Goal: Transaction & Acquisition: Purchase product/service

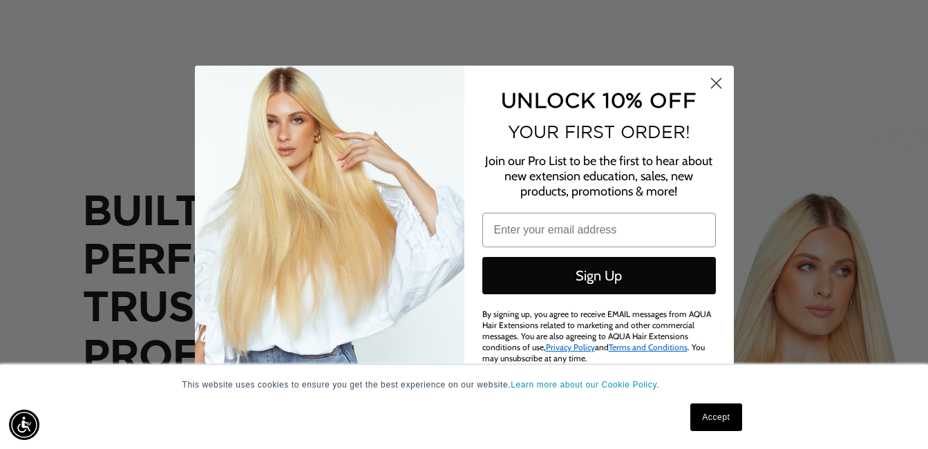
scroll to position [0, 1680]
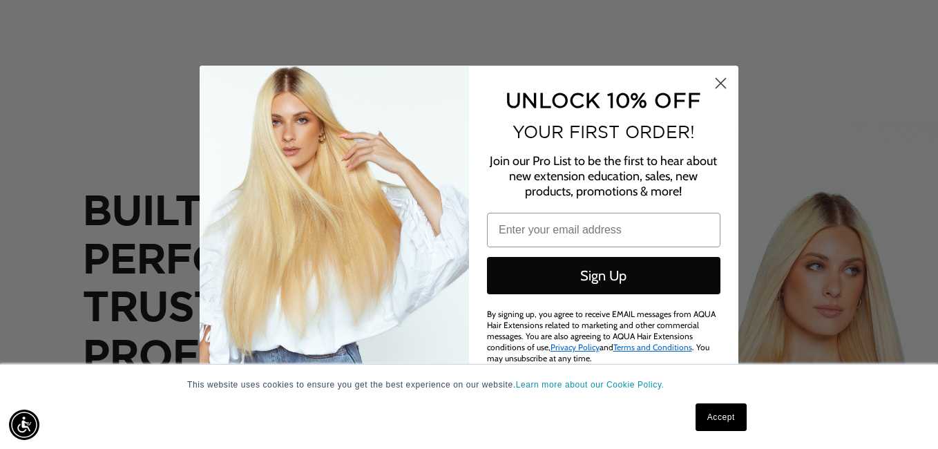
click at [705, 414] on link "Accept" at bounding box center [721, 418] width 51 height 28
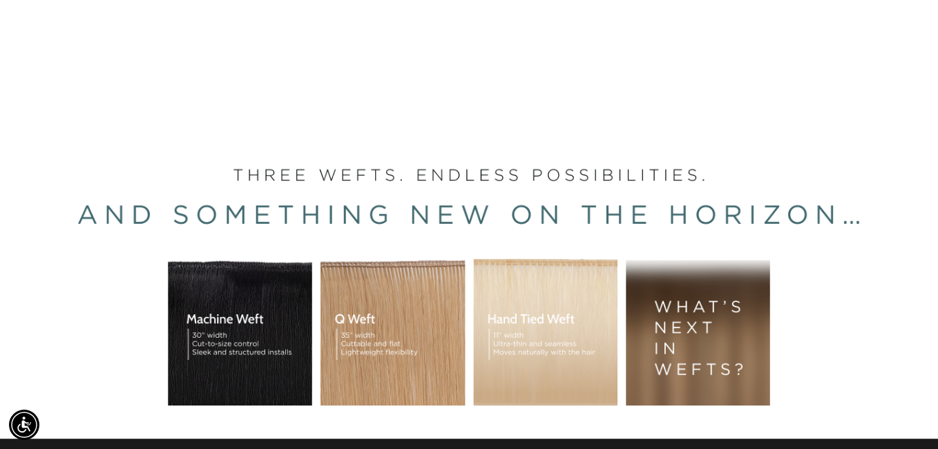
click at [718, 415] on div "BUILT FOR  PERFORMANCE. TRUSTED BY PROFESSIONALS. Premium hair extensions desig…" at bounding box center [469, 314] width 938 height 622
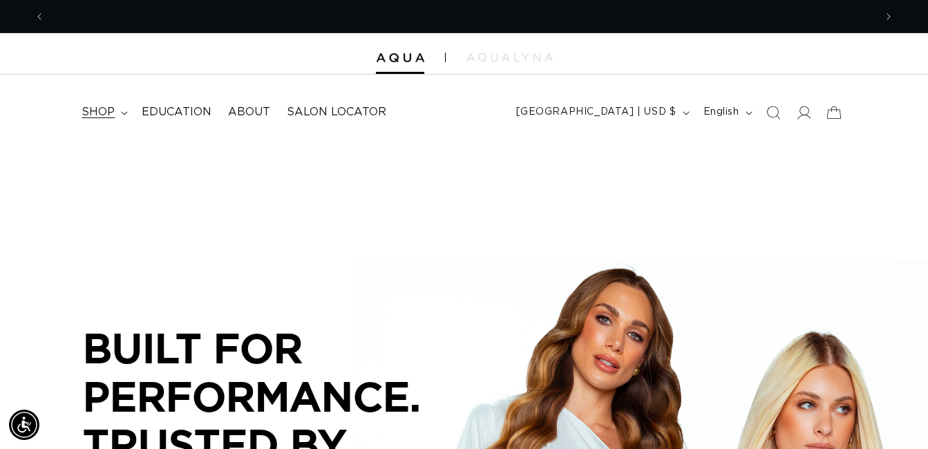
scroll to position [0, 1660]
click at [122, 104] on summary "shop" at bounding box center [103, 112] width 60 height 31
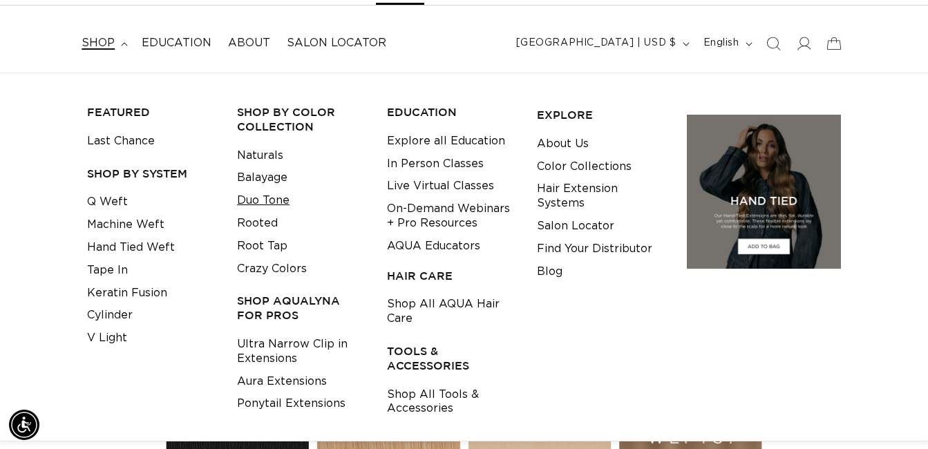
scroll to position [0, 0]
click at [260, 196] on link "Duo Tone" at bounding box center [263, 200] width 53 height 23
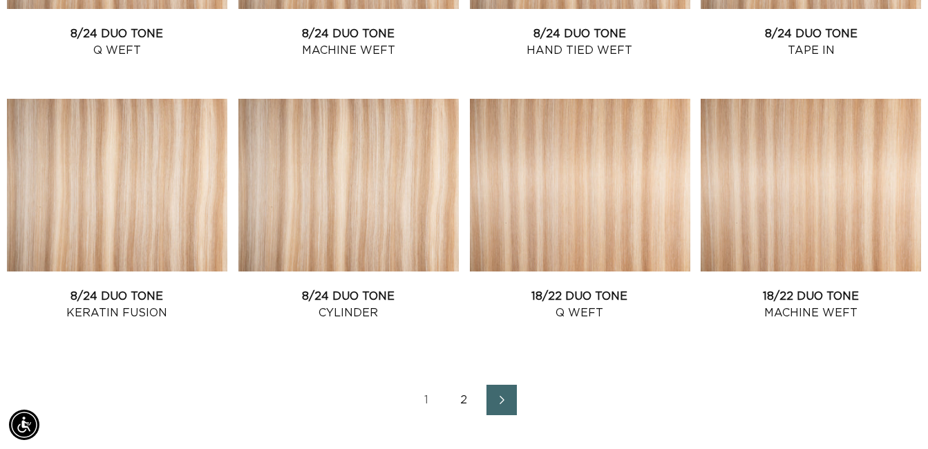
scroll to position [1676, 0]
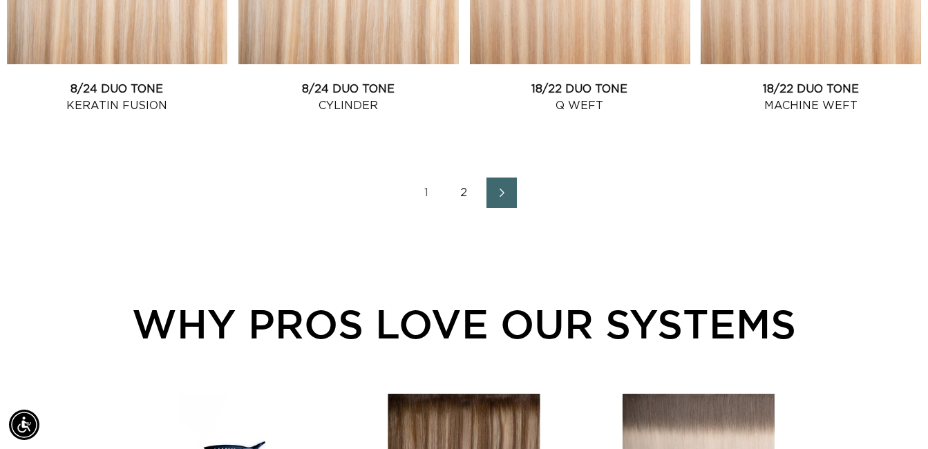
scroll to position [0, 0]
click at [509, 191] on icon "Next page" at bounding box center [502, 193] width 18 height 10
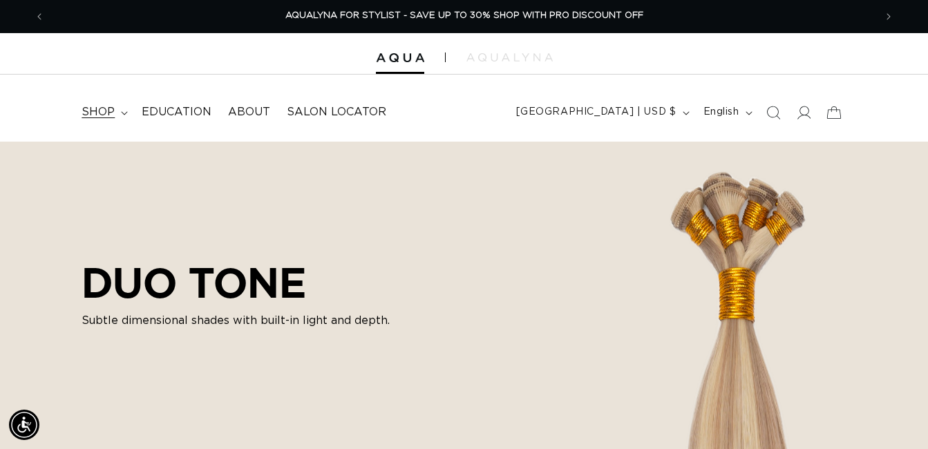
click at [95, 117] on span "shop" at bounding box center [98, 112] width 33 height 15
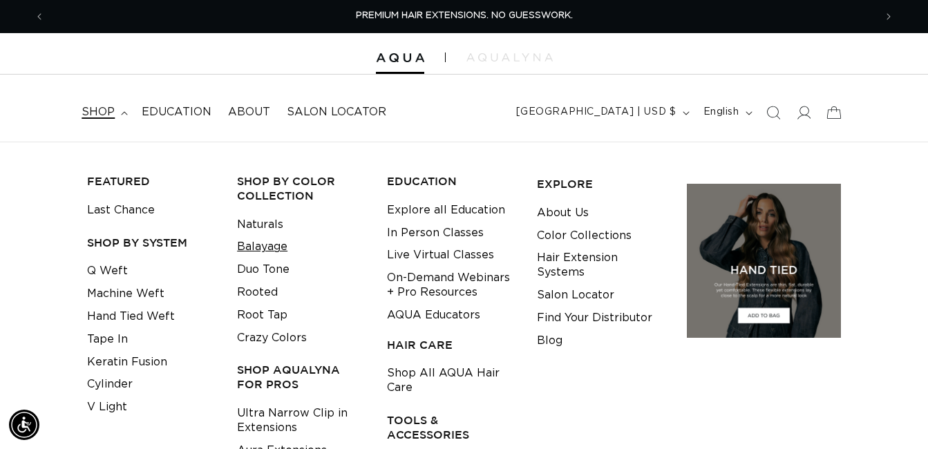
click at [264, 245] on link "Balayage" at bounding box center [262, 247] width 50 height 23
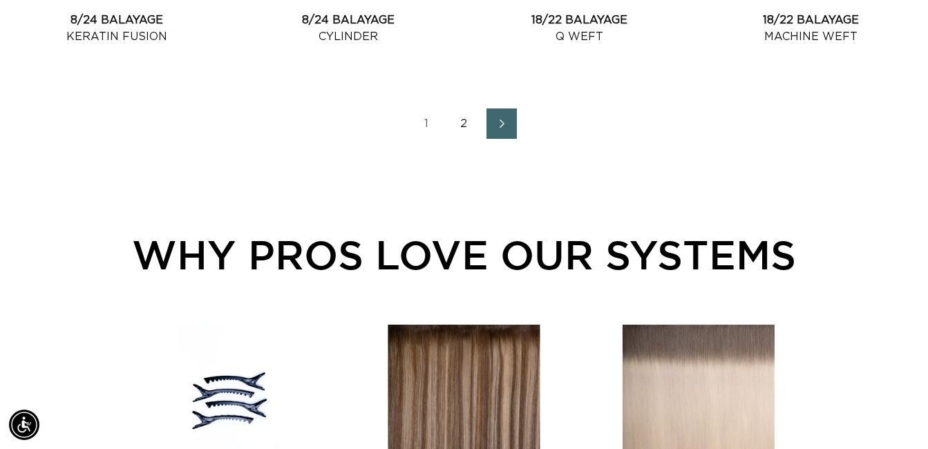
scroll to position [0, 1660]
click at [484, 122] on ul "1 2" at bounding box center [464, 123] width 914 height 30
click at [461, 129] on link "2" at bounding box center [464, 123] width 30 height 30
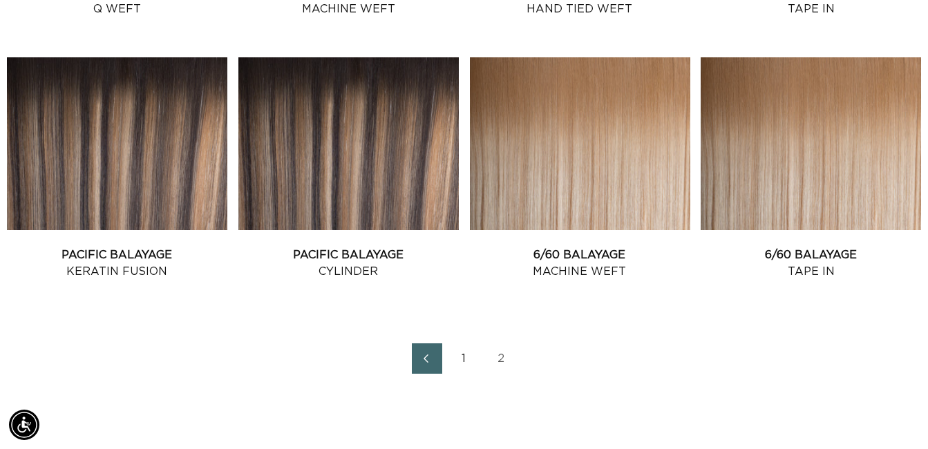
click at [502, 357] on link "2" at bounding box center [501, 358] width 30 height 30
click at [503, 363] on link "2" at bounding box center [501, 358] width 30 height 30
